Goal: Information Seeking & Learning: Learn about a topic

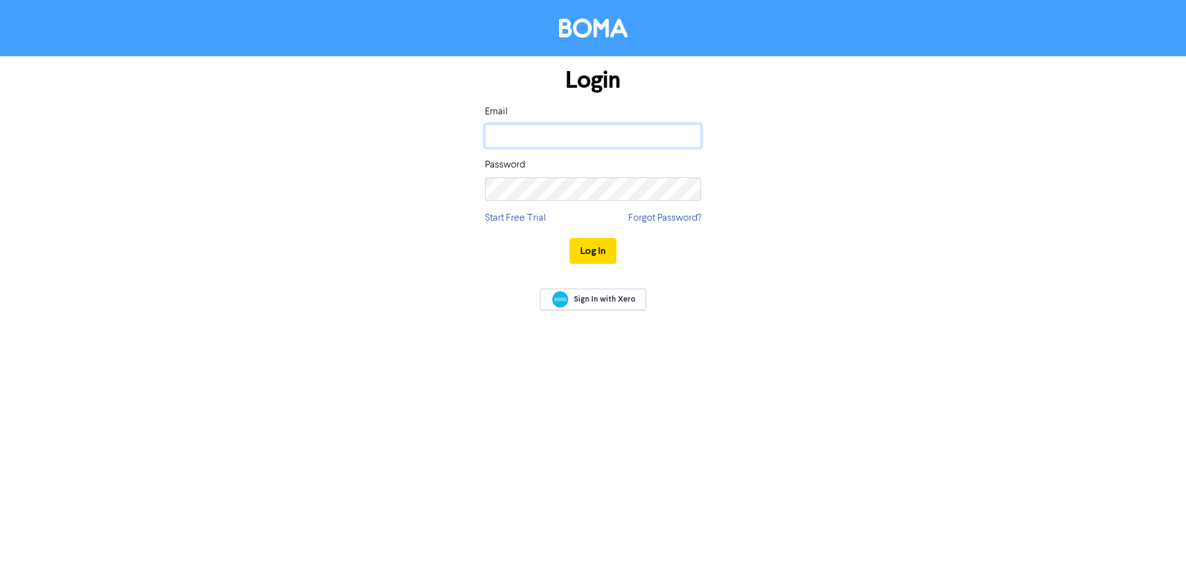
click at [561, 136] on input "email" at bounding box center [593, 135] width 216 height 23
type input "[PERSON_NAME][EMAIL_ADDRESS][DOMAIN_NAME]"
click at [605, 259] on button "Log In" at bounding box center [592, 251] width 47 height 26
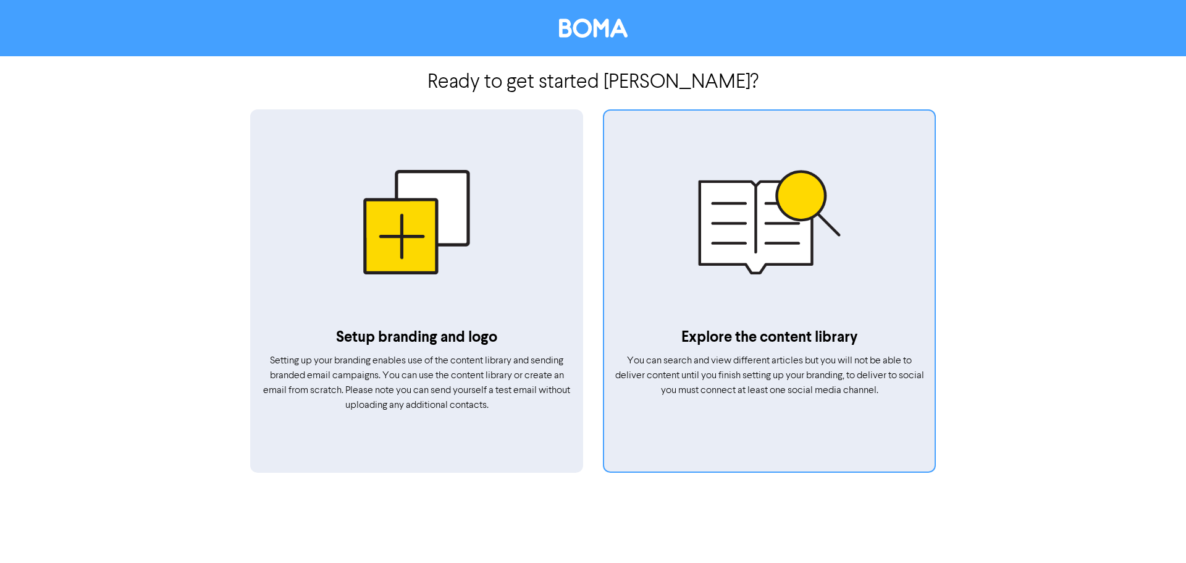
click at [775, 263] on div at bounding box center [769, 221] width 330 height 209
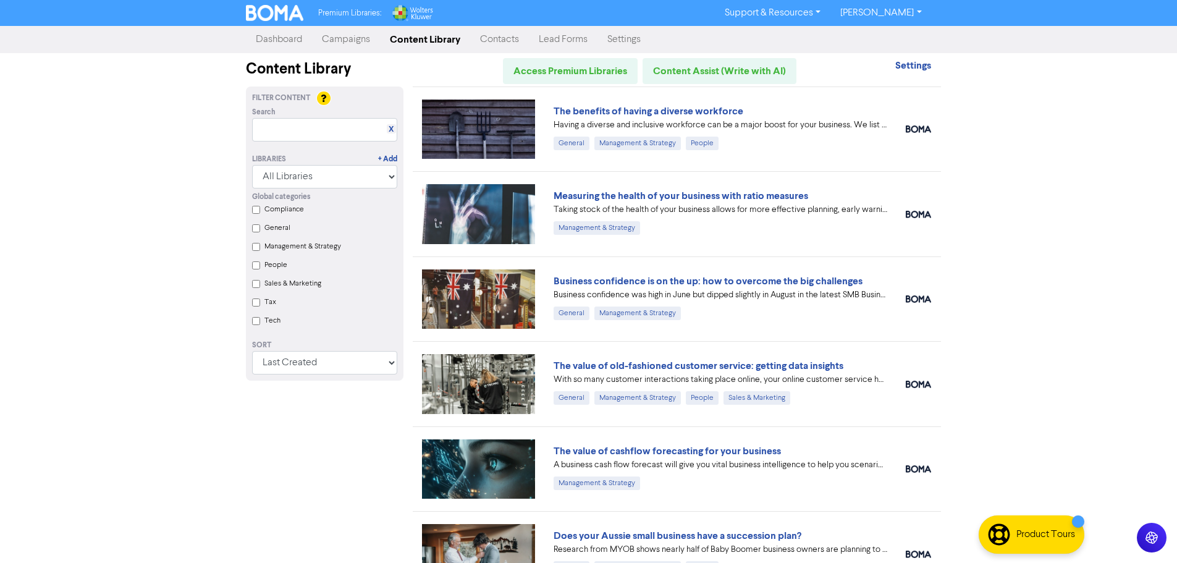
click at [257, 306] on input "Tax" at bounding box center [256, 302] width 8 height 8
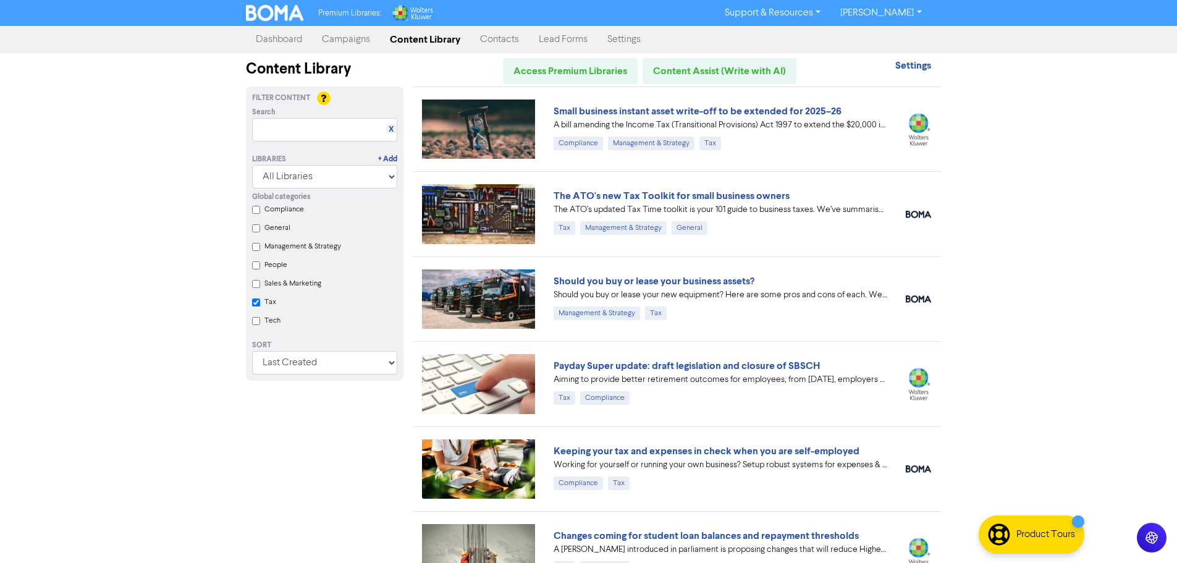
click at [256, 306] on input "Tax" at bounding box center [256, 302] width 8 height 8
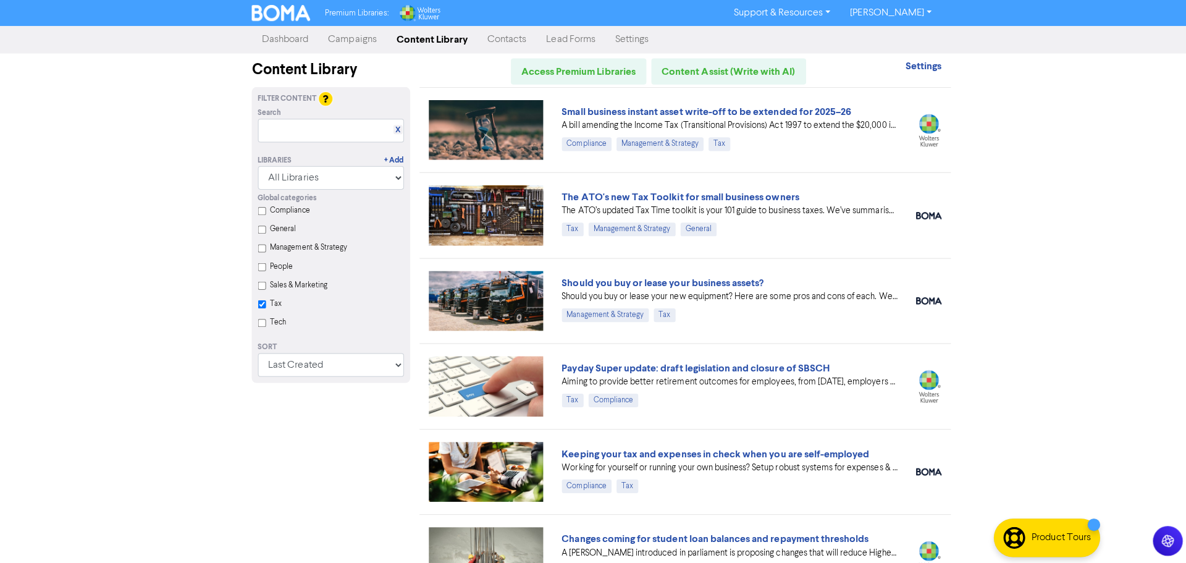
checkbox input "false"
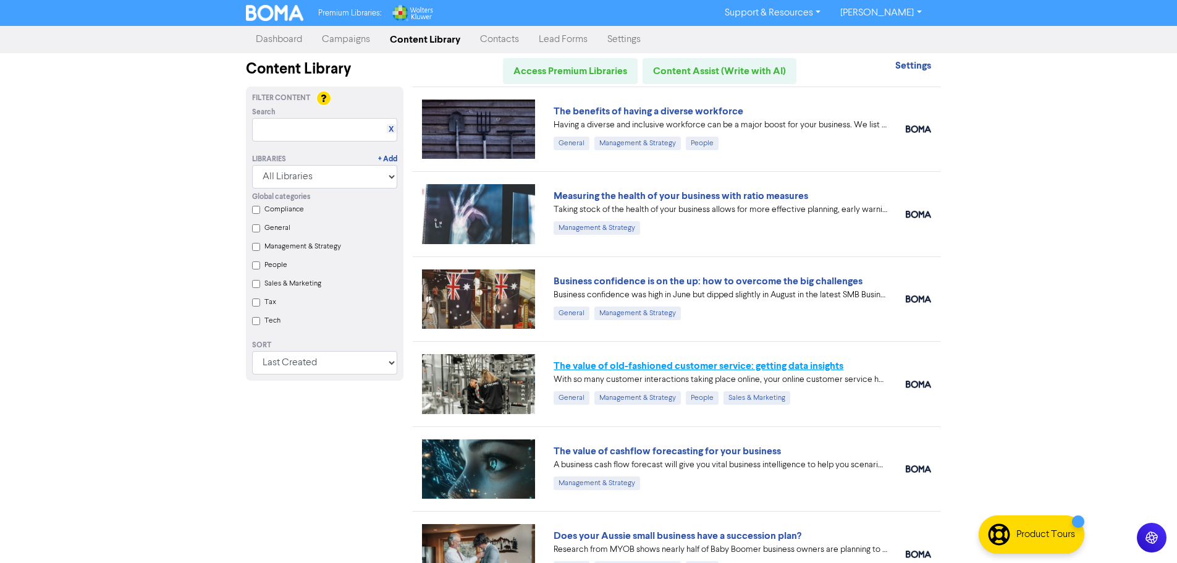
click at [765, 366] on link "The value of old-fashioned customer service: getting data insights" at bounding box center [698, 365] width 290 height 12
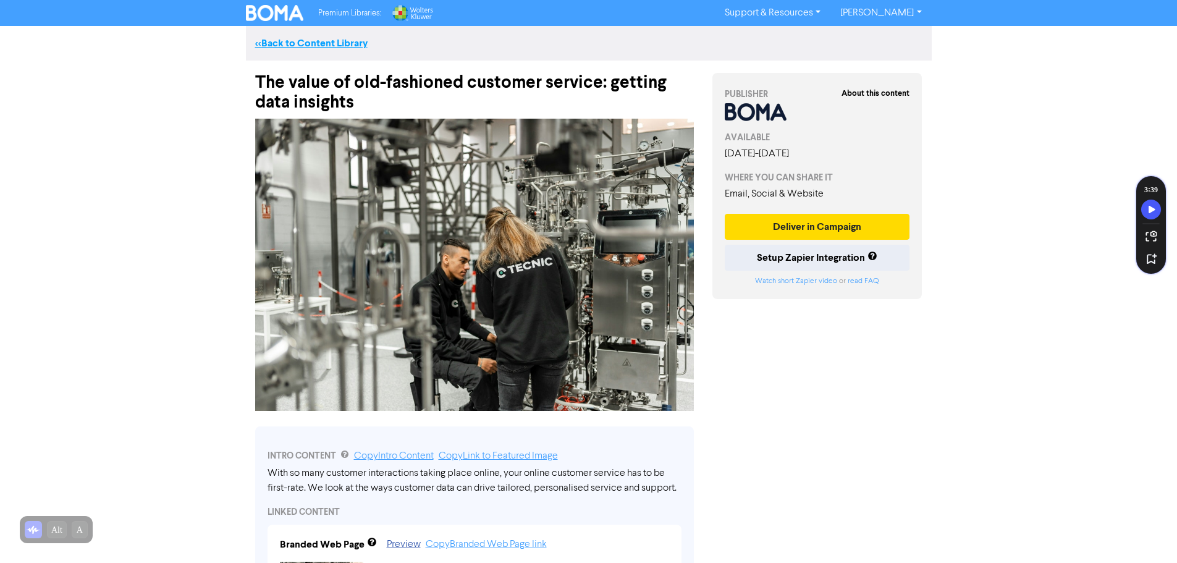
click at [316, 37] on link "<< Back to Content Library" at bounding box center [311, 43] width 112 height 12
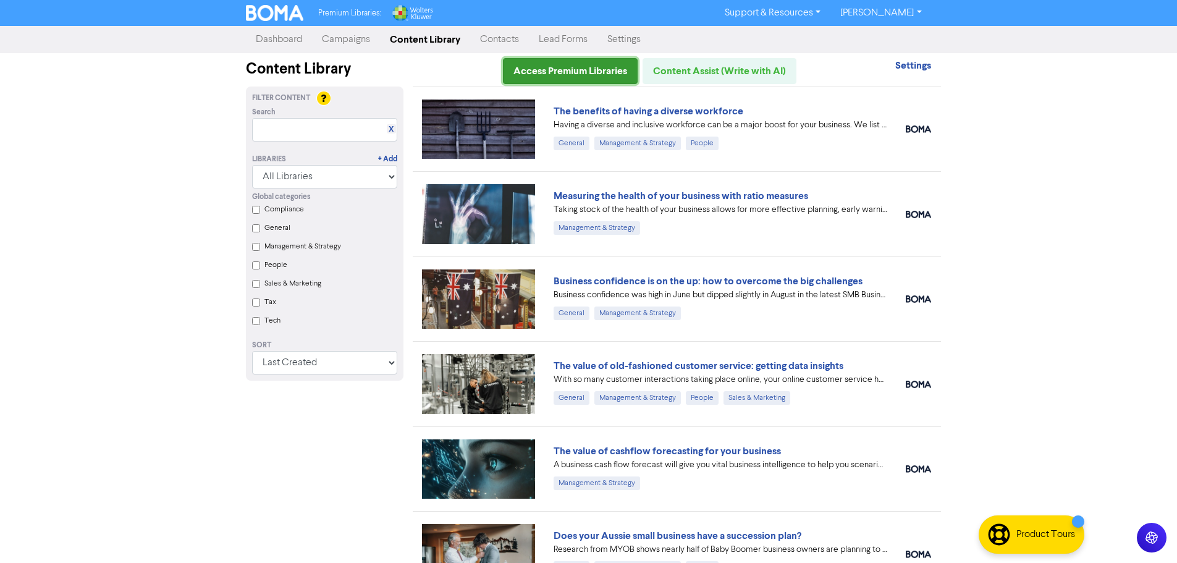
click at [602, 70] on link "Access Premium Libraries" at bounding box center [570, 71] width 135 height 26
